Goal: Obtain resource: Obtain resource

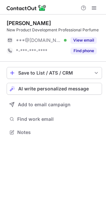
scroll to position [3, 3]
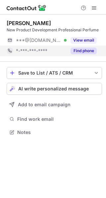
click at [86, 49] on button "Find phone" at bounding box center [83, 51] width 26 height 7
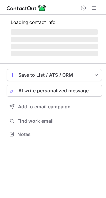
scroll to position [138, 106]
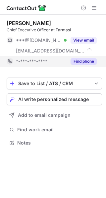
click at [81, 59] on button "Find phone" at bounding box center [83, 61] width 26 height 7
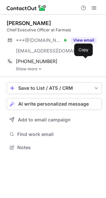
scroll to position [143, 106]
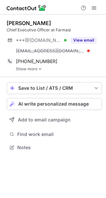
click at [37, 70] on link "Show more" at bounding box center [59, 69] width 86 height 5
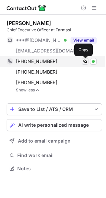
click at [84, 62] on span at bounding box center [84, 61] width 5 height 5
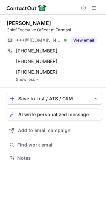
scroll to position [153, 106]
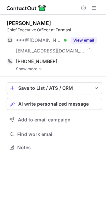
scroll to position [143, 106]
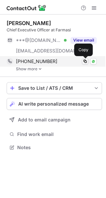
click at [87, 61] on button at bounding box center [85, 61] width 7 height 7
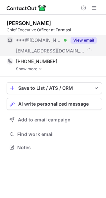
scroll to position [143, 106]
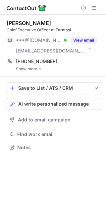
click at [37, 67] on link "Show more" at bounding box center [59, 69] width 86 height 5
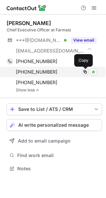
click at [85, 70] on span at bounding box center [84, 71] width 5 height 5
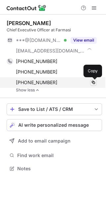
click at [92, 82] on span at bounding box center [92, 82] width 5 height 5
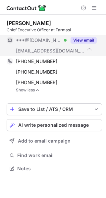
click at [84, 42] on button "View email" at bounding box center [83, 40] width 26 height 7
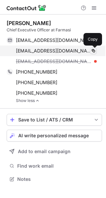
click at [92, 50] on span at bounding box center [92, 50] width 5 height 5
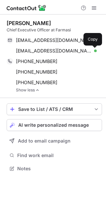
scroll to position [164, 106]
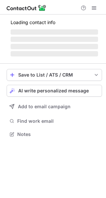
scroll to position [144, 106]
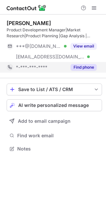
click at [83, 68] on button "Find phone" at bounding box center [83, 67] width 26 height 7
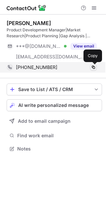
click at [92, 66] on span at bounding box center [92, 67] width 5 height 5
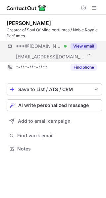
scroll to position [144, 106]
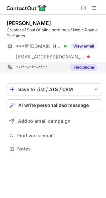
click at [90, 68] on button "Find phone" at bounding box center [83, 67] width 26 height 7
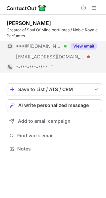
scroll to position [149, 106]
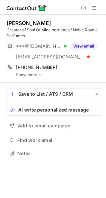
click at [27, 74] on link "Show more" at bounding box center [59, 75] width 86 height 5
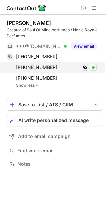
scroll to position [159, 106]
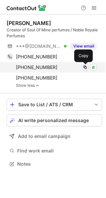
click at [85, 67] on span at bounding box center [84, 67] width 5 height 5
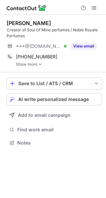
scroll to position [138, 106]
click at [30, 63] on link "Show more" at bounding box center [59, 64] width 86 height 5
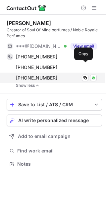
scroll to position [159, 106]
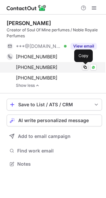
click at [83, 66] on span at bounding box center [84, 67] width 5 height 5
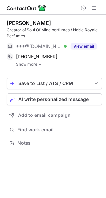
scroll to position [138, 106]
click at [34, 63] on link "Show more" at bounding box center [59, 64] width 86 height 5
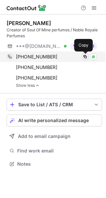
click at [86, 54] on span at bounding box center [84, 56] width 5 height 5
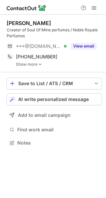
scroll to position [138, 106]
click at [23, 65] on link "Show more" at bounding box center [59, 64] width 86 height 5
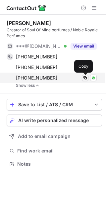
click at [87, 79] on span at bounding box center [84, 77] width 5 height 5
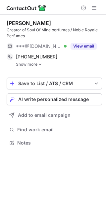
scroll to position [138, 106]
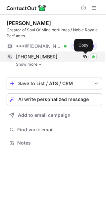
click at [83, 57] on span at bounding box center [84, 56] width 5 height 5
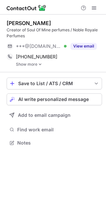
scroll to position [138, 106]
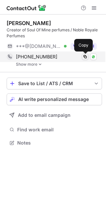
click at [83, 55] on span at bounding box center [84, 56] width 5 height 5
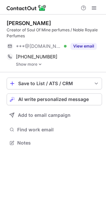
click at [32, 64] on link "Show more" at bounding box center [59, 64] width 86 height 5
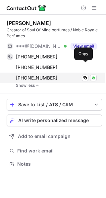
scroll to position [159, 106]
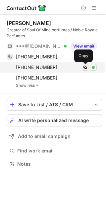
click at [84, 69] on span at bounding box center [84, 67] width 5 height 5
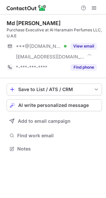
scroll to position [144, 106]
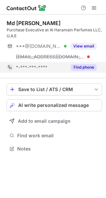
click at [85, 67] on button "Find phone" at bounding box center [83, 67] width 26 height 7
